Goal: Task Accomplishment & Management: Manage account settings

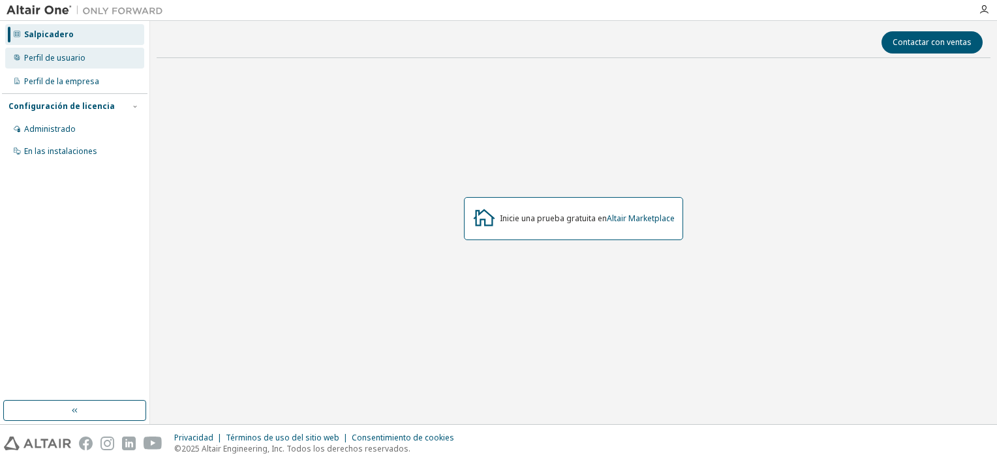
click at [93, 56] on div "Perfil de usuario" at bounding box center [74, 58] width 139 height 21
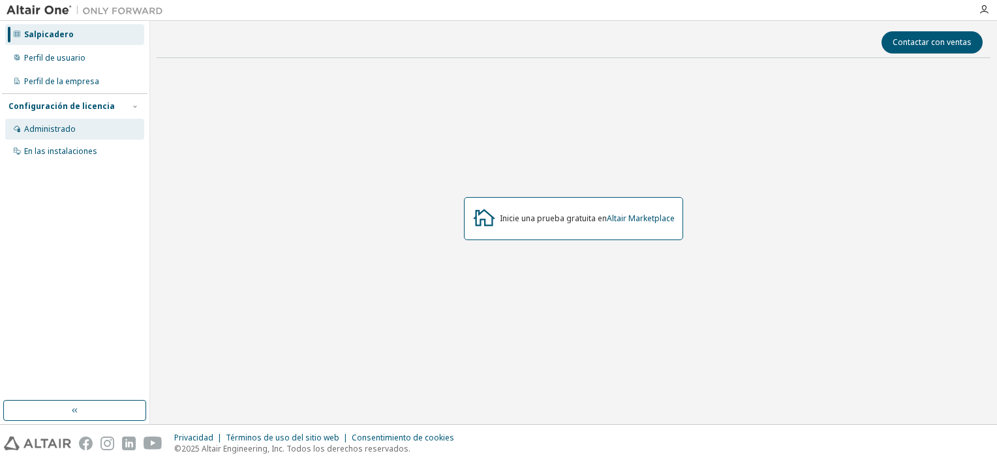
click at [72, 121] on div "Administrado" at bounding box center [74, 129] width 139 height 21
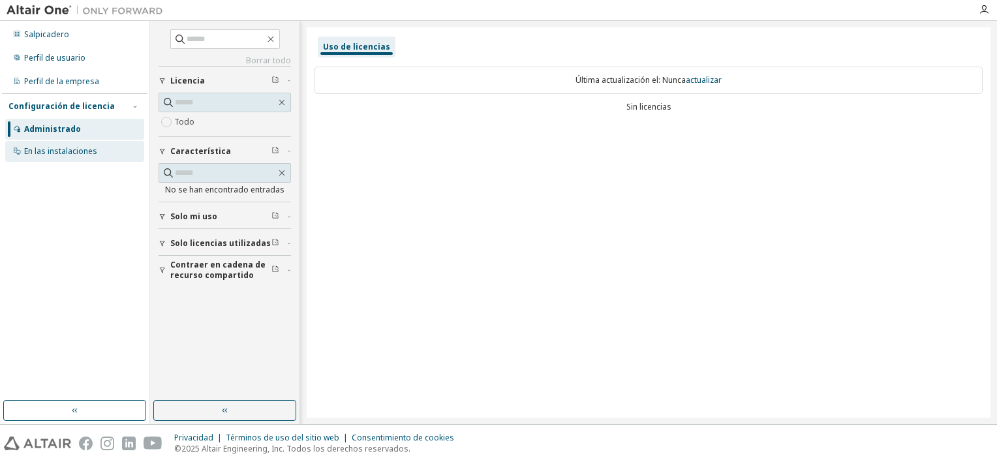
click at [87, 159] on div "En las instalaciones" at bounding box center [74, 151] width 139 height 21
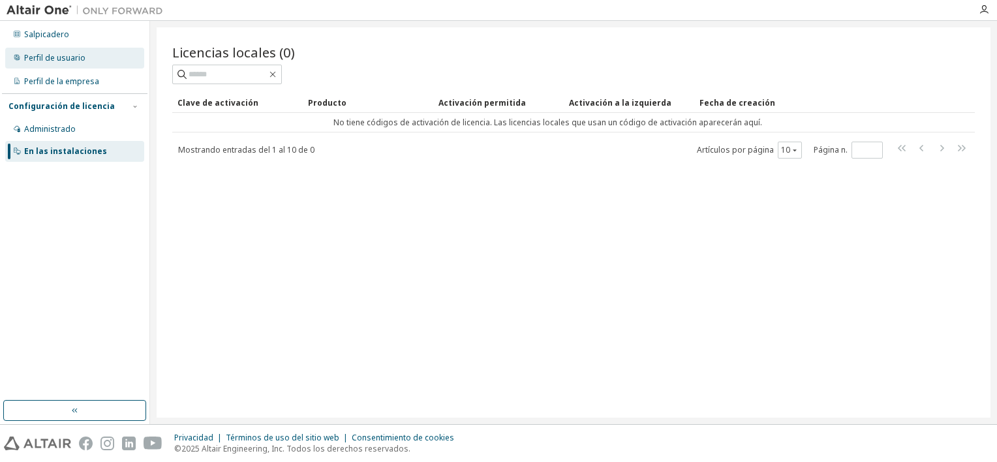
click at [74, 65] on div "Perfil de usuario" at bounding box center [74, 58] width 139 height 21
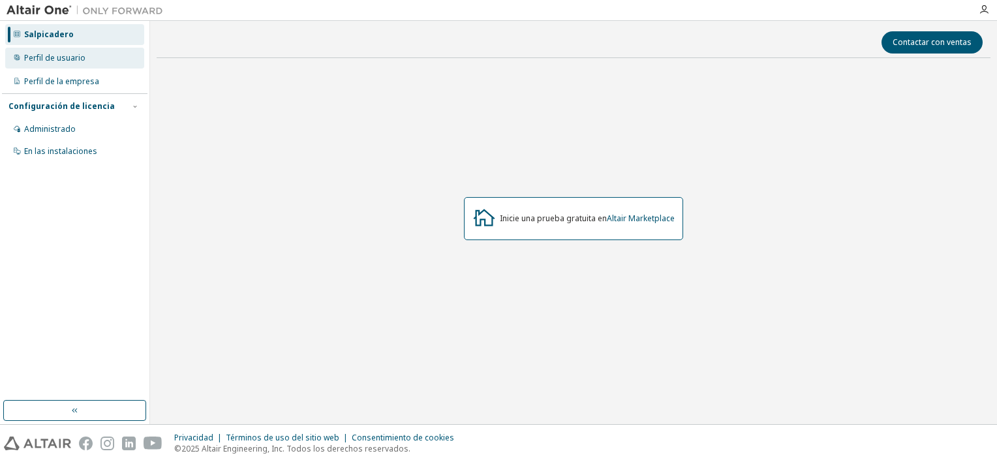
click at [54, 62] on div "Perfil de usuario" at bounding box center [54, 58] width 61 height 10
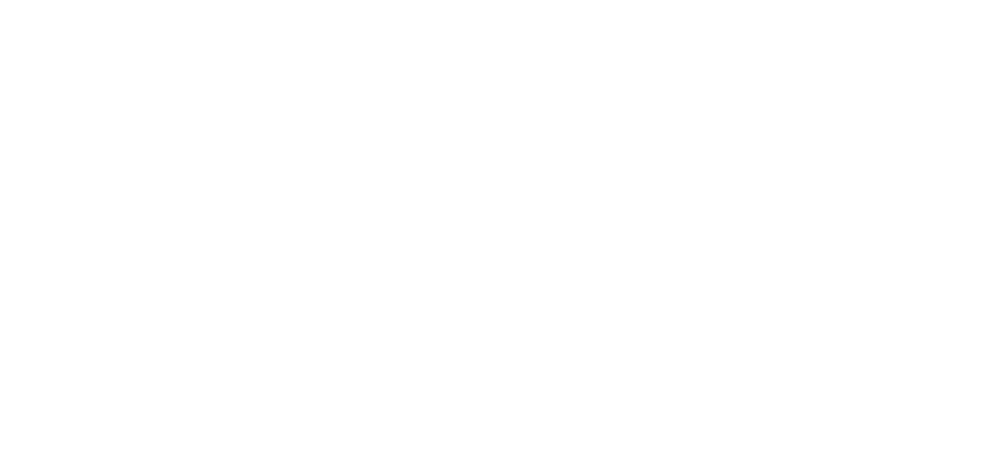
click at [534, 200] on div at bounding box center [498, 231] width 997 height 462
click at [341, 14] on div at bounding box center [498, 231] width 997 height 462
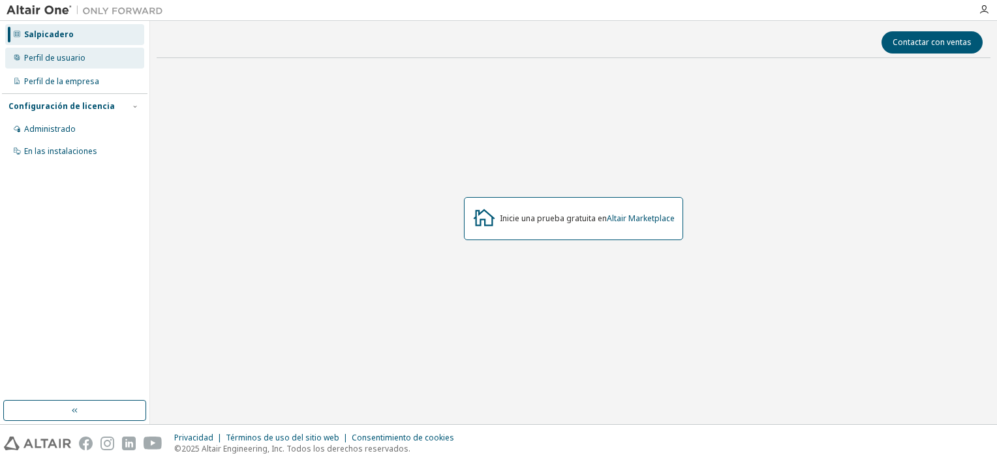
click at [107, 48] on div "Perfil de usuario" at bounding box center [74, 58] width 139 height 21
drag, startPoint x: 80, startPoint y: 52, endPoint x: 33, endPoint y: 63, distance: 48.3
click at [33, 63] on div "Perfil de usuario" at bounding box center [54, 58] width 61 height 10
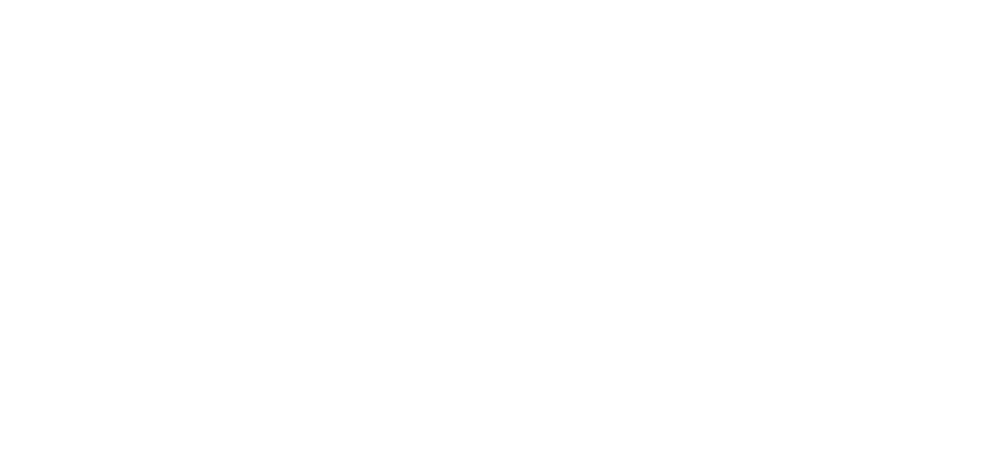
click at [786, 21] on div at bounding box center [498, 231] width 997 height 462
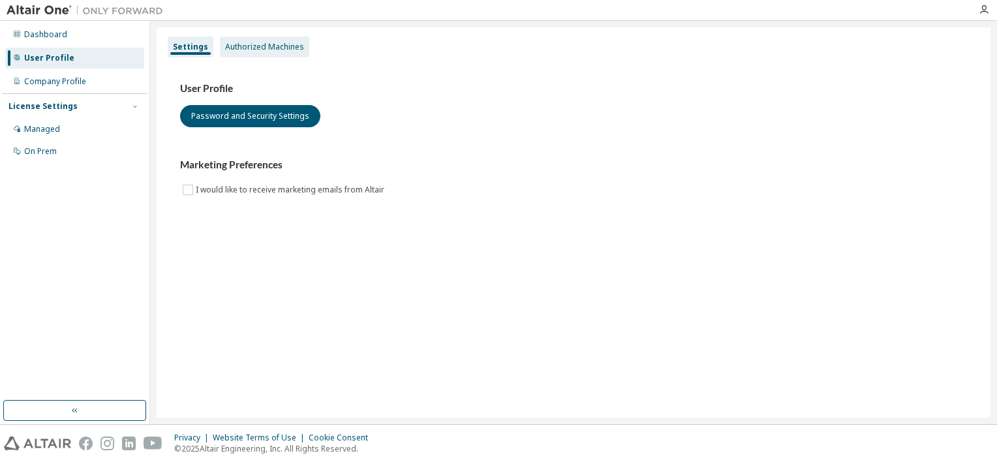
click at [253, 41] on div "Authorized Machines" at bounding box center [264, 47] width 89 height 21
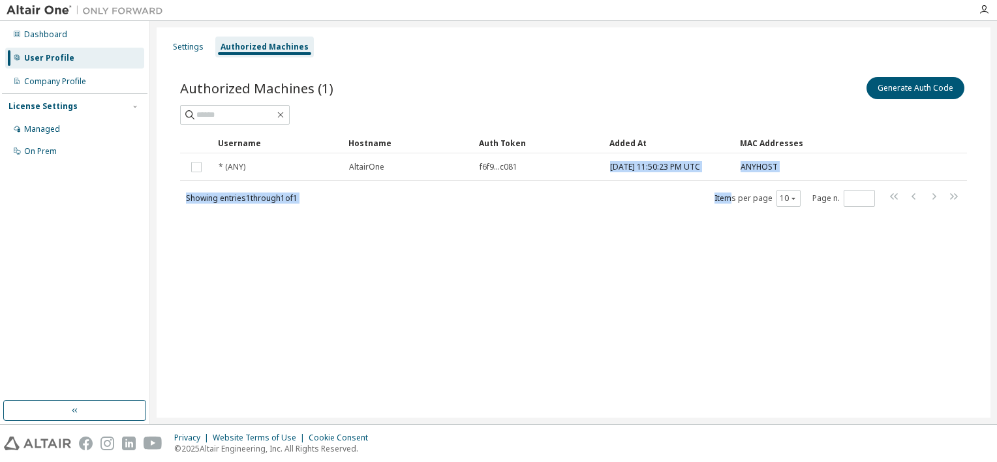
drag, startPoint x: 538, startPoint y: 171, endPoint x: 734, endPoint y: 181, distance: 195.4
click at [734, 181] on div "Username Hostname Auth Token Added At MAC Addresses * (ANY) AltairOne f6f9...c0…" at bounding box center [573, 169] width 787 height 75
click at [613, 249] on div "Settings Authorized Machines Authorized Machines (1) Generate Auth Code Clear L…" at bounding box center [574, 222] width 834 height 390
click at [269, 368] on div "Settings Authorized Machines Authorized Machines (1) Generate Auth Code Clear L…" at bounding box center [574, 222] width 834 height 390
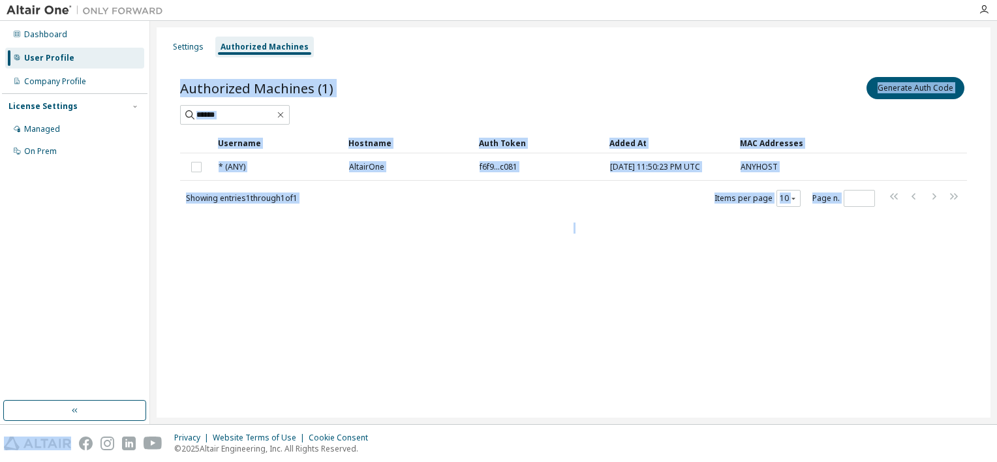
click at [269, 368] on div "Settings Authorized Machines Authorized Machines (1) Generate Auth Code Clear L…" at bounding box center [574, 222] width 834 height 390
click at [568, 232] on div "Authorized Machines (1) Generate Auth Code Clear Load Save Save As Field Operat…" at bounding box center [573, 150] width 818 height 183
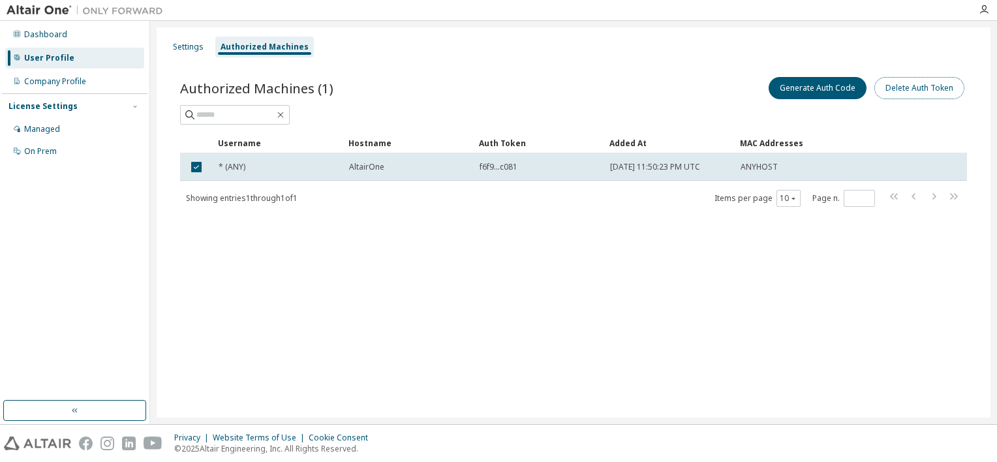
click at [927, 98] on button "Delete Auth Token" at bounding box center [920, 88] width 90 height 22
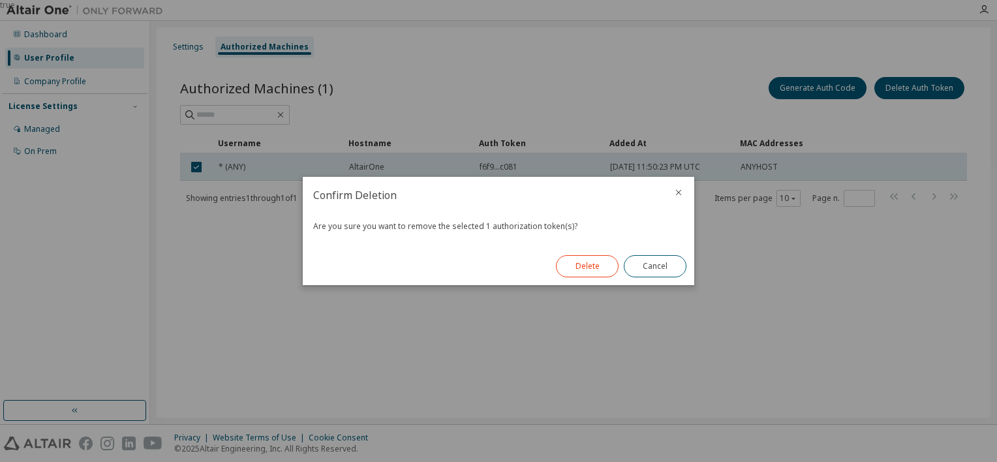
click at [609, 263] on button "Delete" at bounding box center [587, 266] width 63 height 22
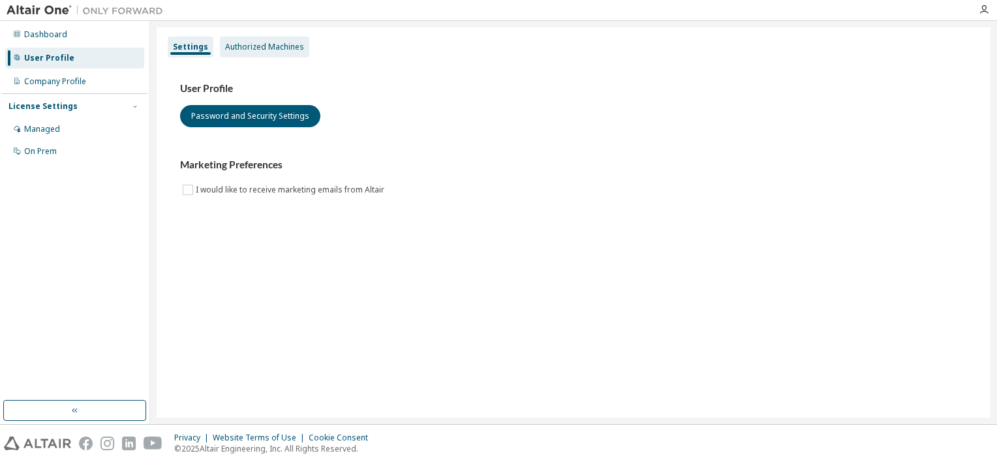
click at [243, 55] on div "Authorized Machines" at bounding box center [264, 47] width 89 height 21
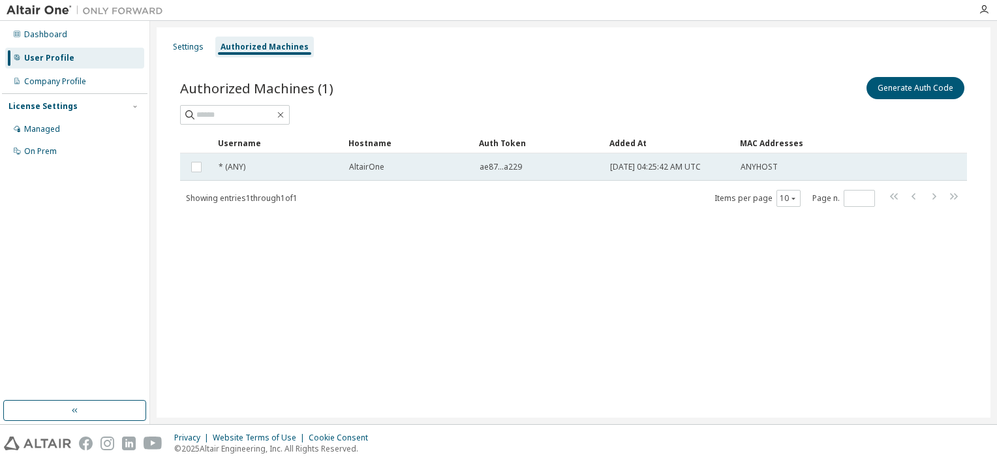
click at [687, 173] on td "[DATE] 04:25:42 AM UTC" at bounding box center [669, 166] width 131 height 27
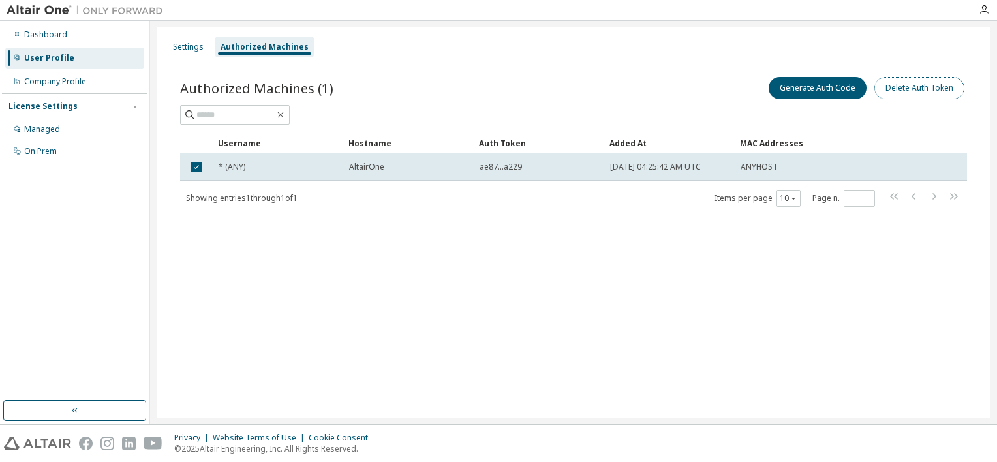
click at [885, 81] on button "Delete Auth Token" at bounding box center [920, 88] width 90 height 22
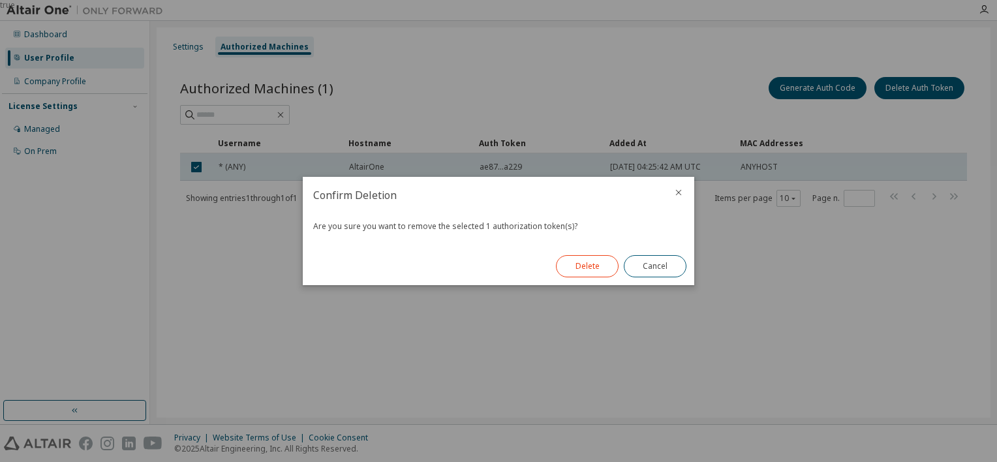
click at [574, 268] on button "Delete" at bounding box center [587, 266] width 63 height 22
